Goal: Task Accomplishment & Management: Complete application form

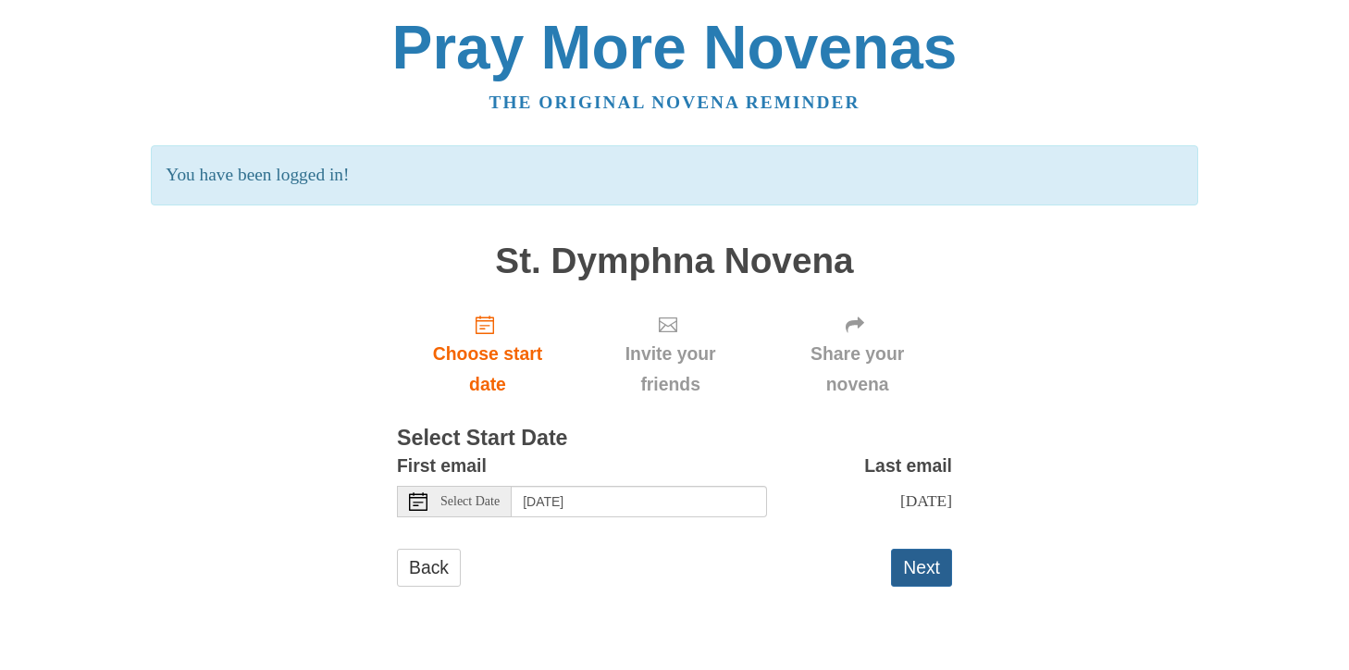
click at [915, 586] on button "Next" at bounding box center [921, 568] width 61 height 38
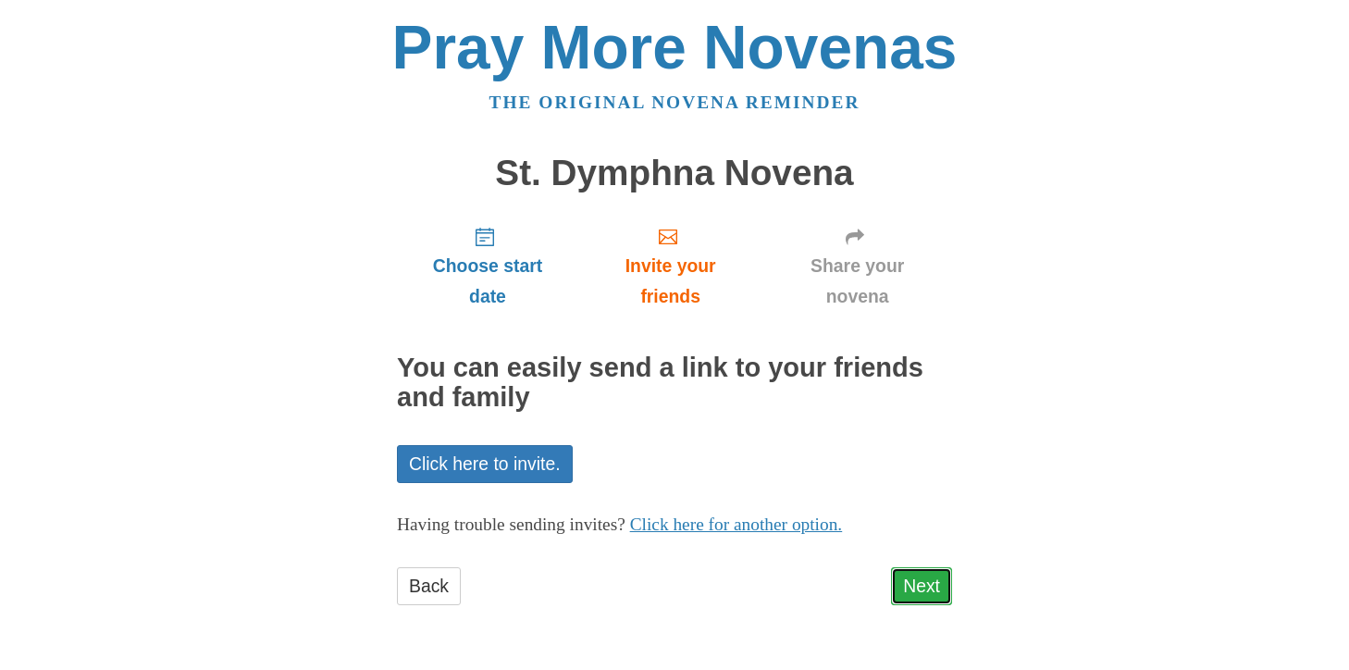
click at [918, 585] on link "Next" at bounding box center [921, 586] width 61 height 38
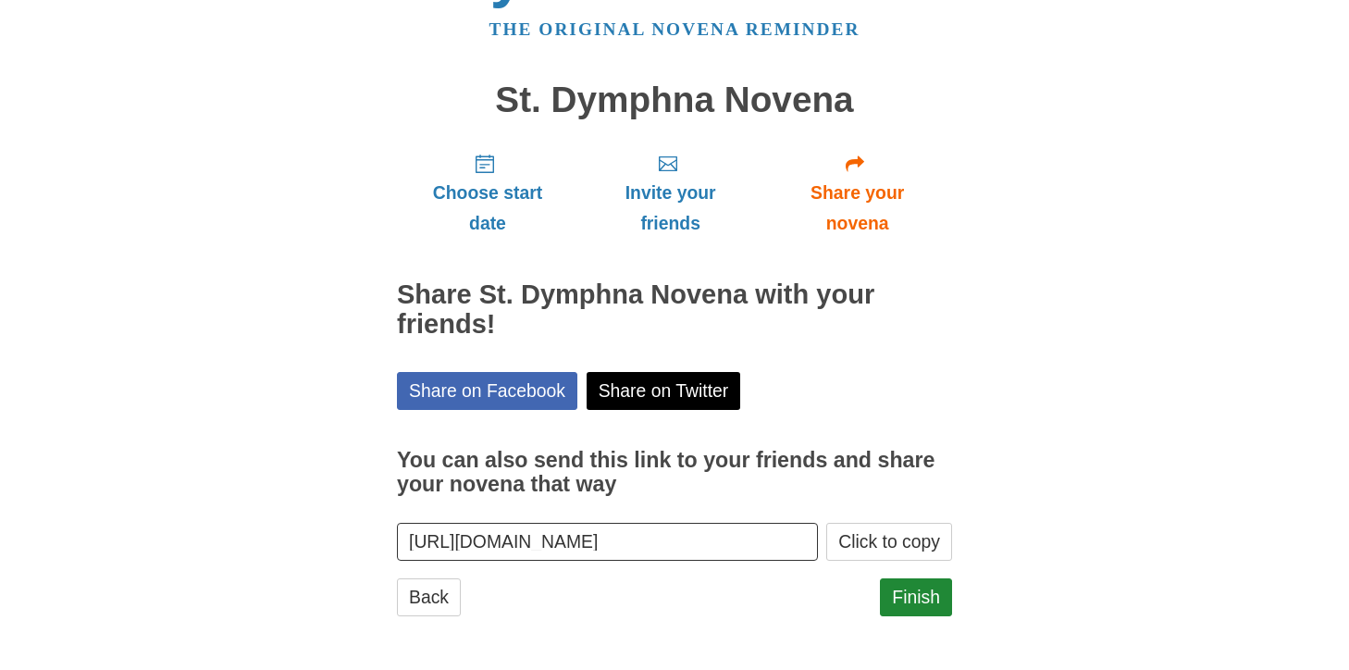
scroll to position [73, 0]
click at [923, 597] on link "Finish" at bounding box center [916, 597] width 72 height 38
